Goal: Task Accomplishment & Management: Manage account settings

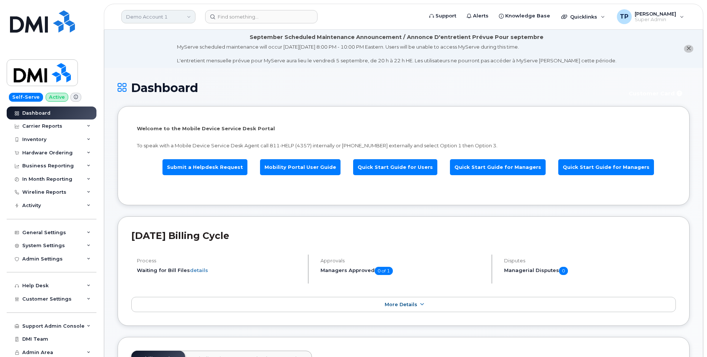
click at [182, 14] on link "Demo Account 1" at bounding box center [158, 16] width 74 height 13
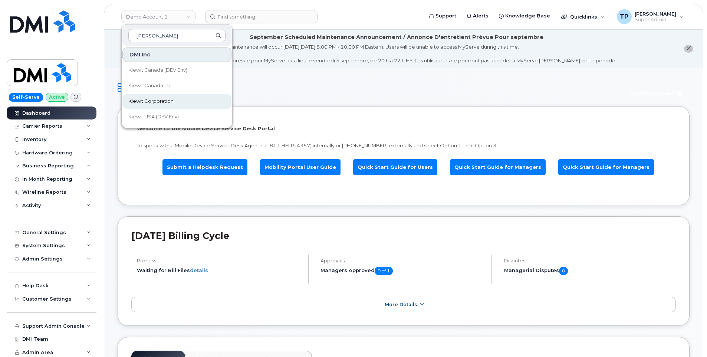
type input "kiewit"
click at [180, 104] on link "Kiewit Corporation" at bounding box center [176, 101] width 109 height 15
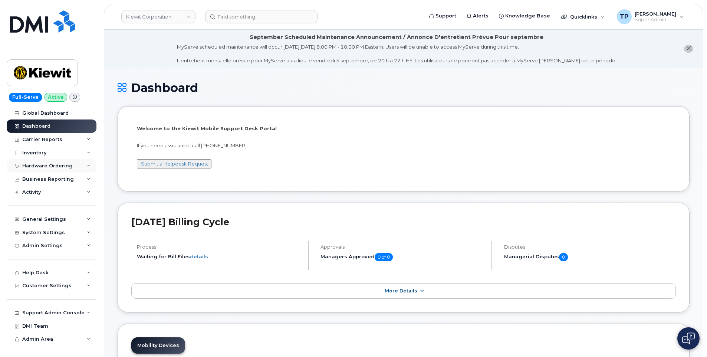
click at [59, 167] on div "Hardware Ordering" at bounding box center [47, 166] width 50 height 6
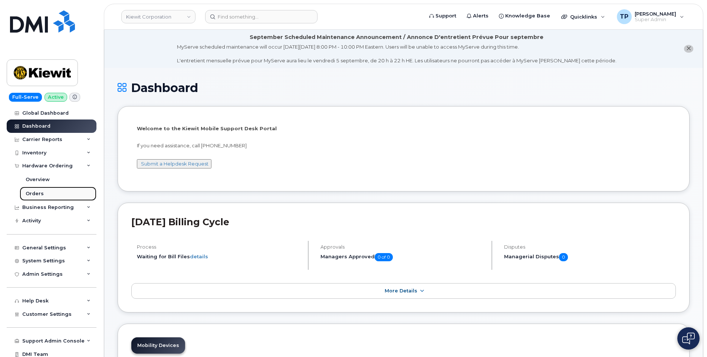
click at [44, 195] on link "Orders" at bounding box center [58, 193] width 77 height 14
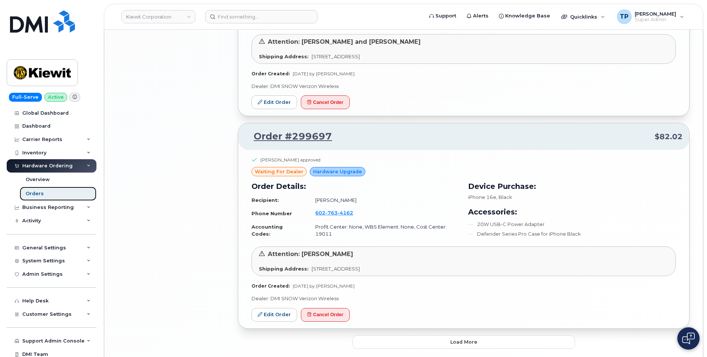
scroll to position [1552, 0]
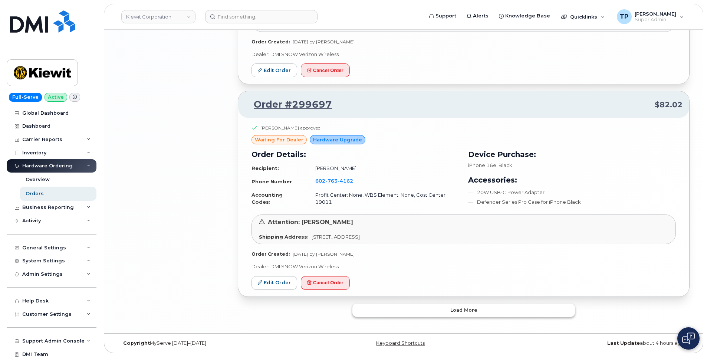
click at [428, 313] on button "Load more" at bounding box center [463, 309] width 222 height 13
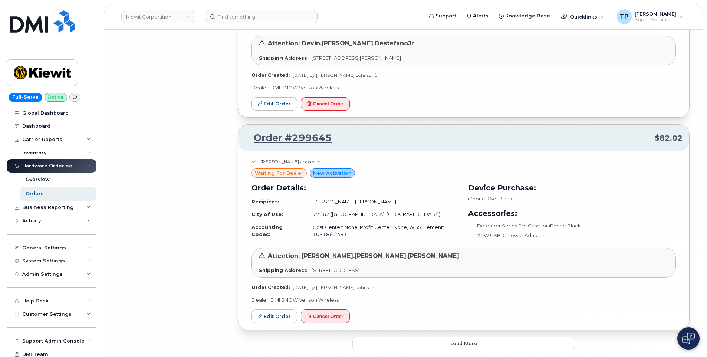
scroll to position [3365, 0]
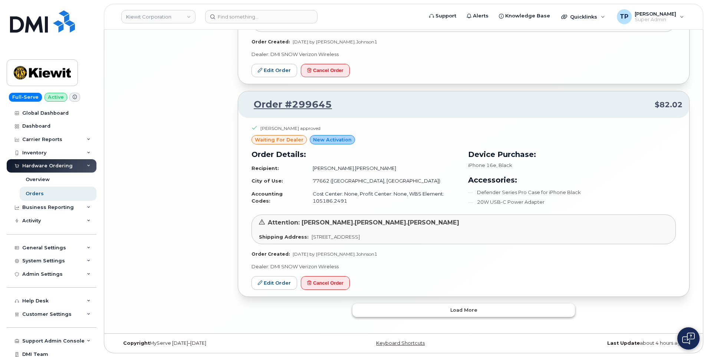
click at [474, 310] on span "Load more" at bounding box center [463, 309] width 27 height 7
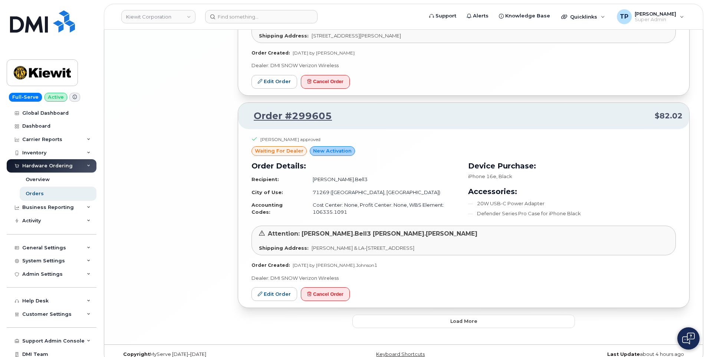
scroll to position [5065, 0]
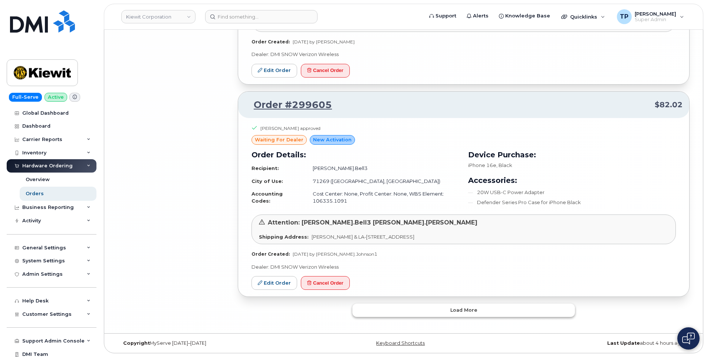
click at [463, 314] on button "Load more" at bounding box center [463, 309] width 222 height 13
click at [56, 180] on link "Overview" at bounding box center [58, 179] width 77 height 14
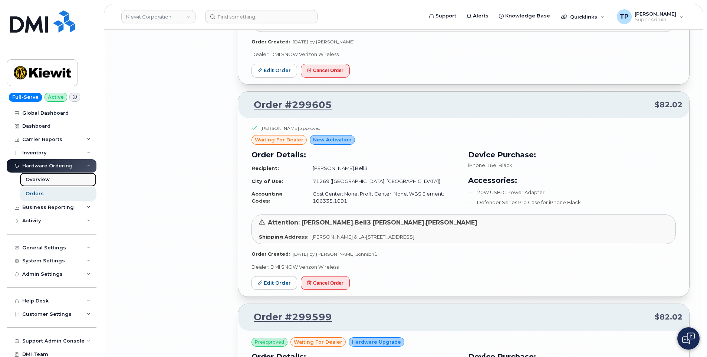
click at [40, 179] on div "Overview" at bounding box center [38, 179] width 24 height 7
click at [43, 181] on div "Overview" at bounding box center [38, 179] width 24 height 7
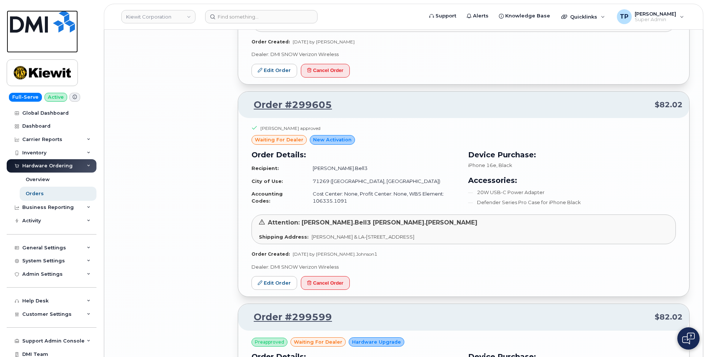
click at [38, 25] on img at bounding box center [42, 21] width 65 height 22
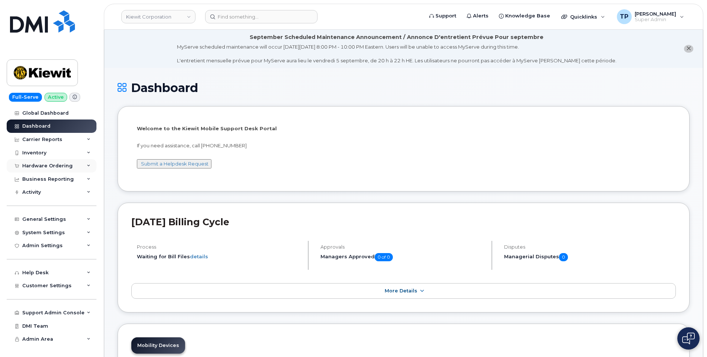
click at [69, 166] on div "Hardware Ordering" at bounding box center [47, 166] width 50 height 6
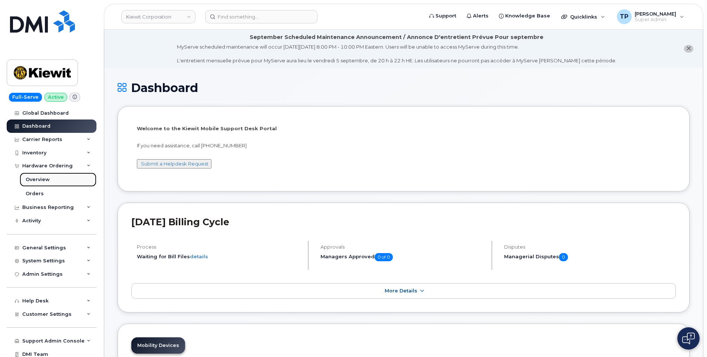
click at [41, 179] on div "Overview" at bounding box center [38, 179] width 24 height 7
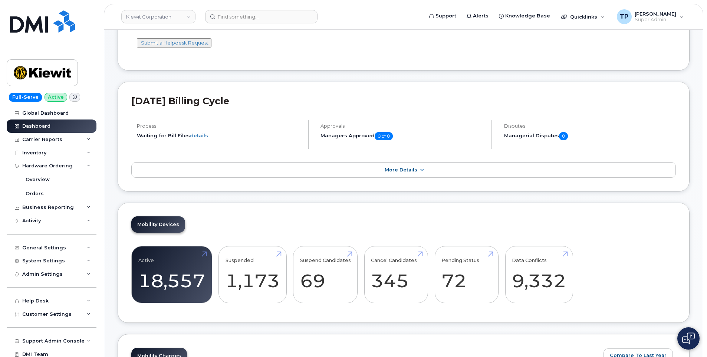
scroll to position [148, 0]
